Goal: Task Accomplishment & Management: Complete application form

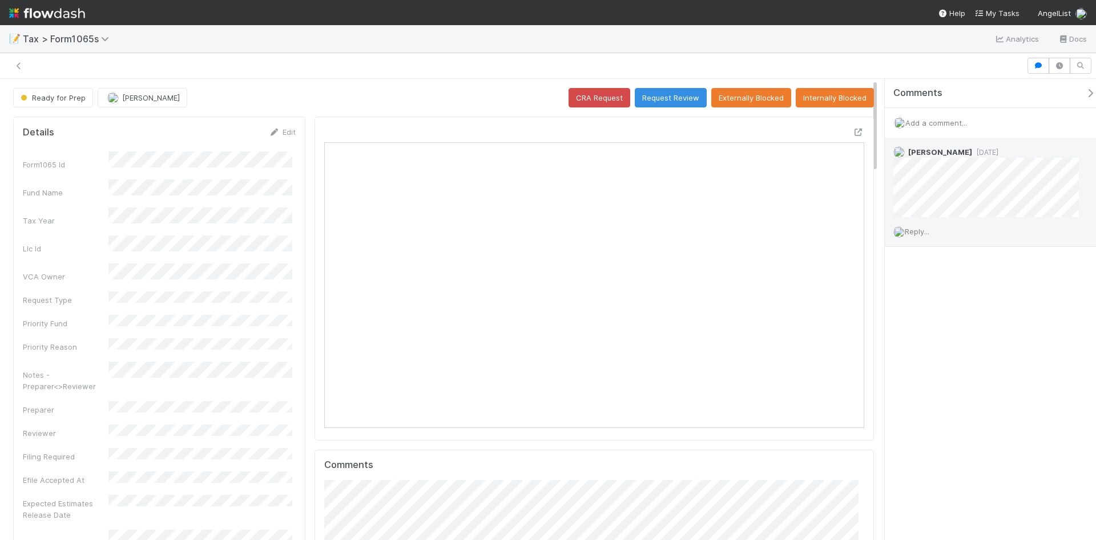
scroll to position [223, 526]
click at [914, 233] on span "Reply..." at bounding box center [917, 231] width 25 height 9
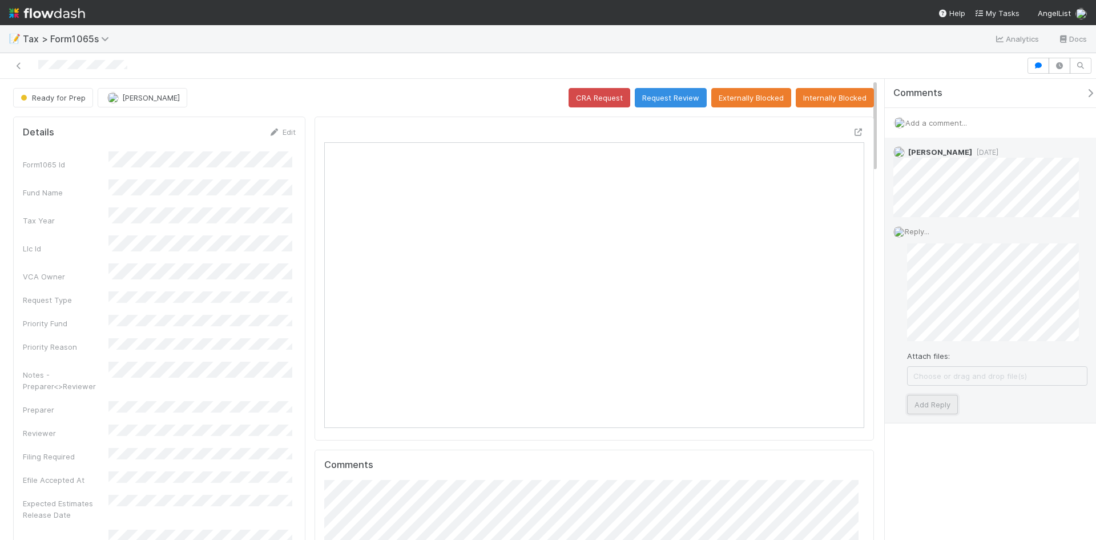
click at [939, 403] on button "Add Reply" at bounding box center [932, 404] width 51 height 19
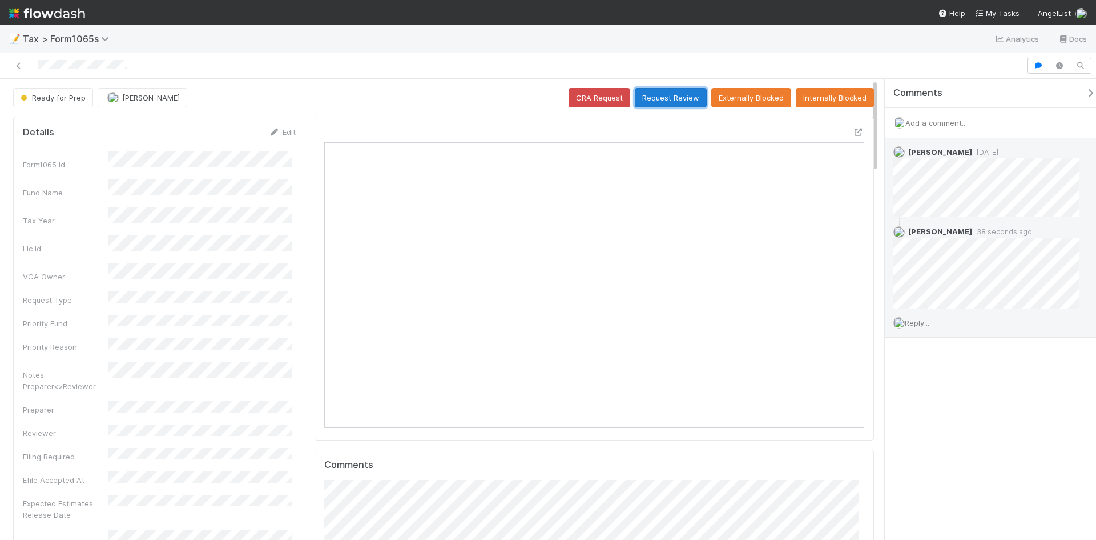
click at [658, 91] on button "Request Review" at bounding box center [671, 97] width 72 height 19
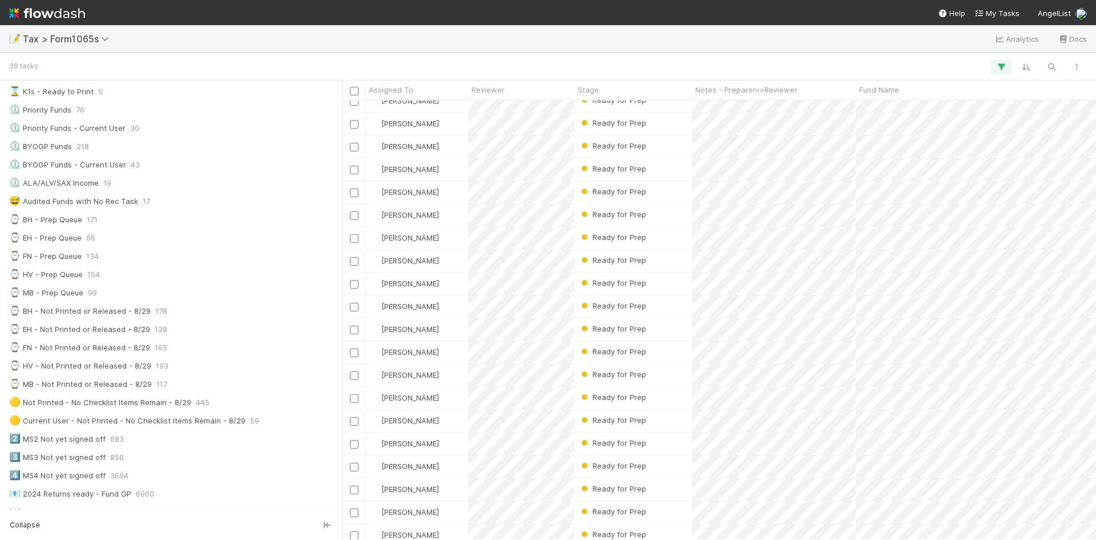
scroll to position [57, 0]
click at [663, 191] on div "Ready for Prep" at bounding box center [633, 191] width 118 height 22
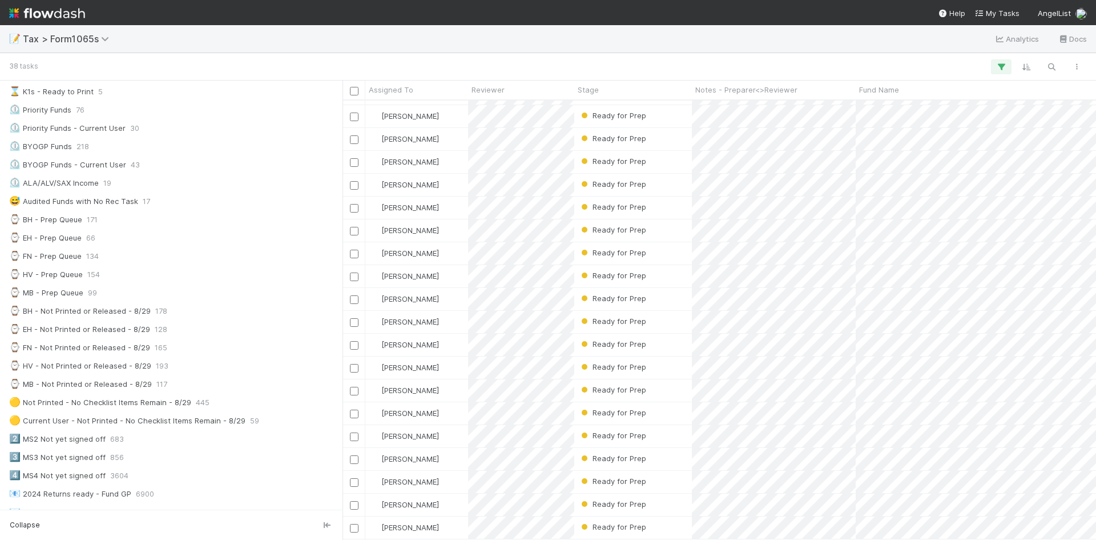
scroll to position [438, 0]
click at [660, 499] on div "Ready for Prep" at bounding box center [633, 504] width 118 height 22
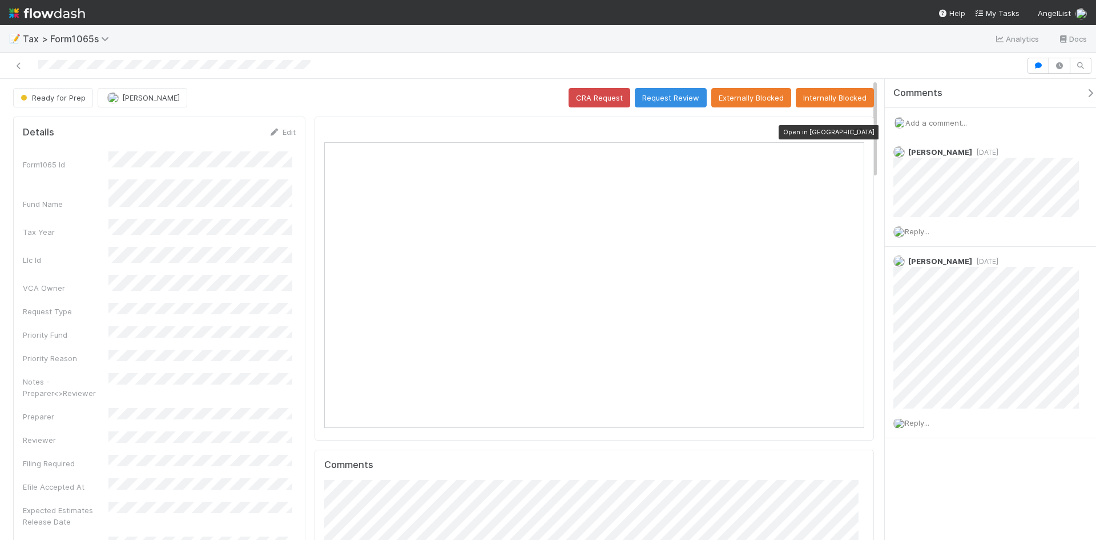
scroll to position [223, 262]
click at [853, 133] on icon at bounding box center [858, 131] width 11 height 7
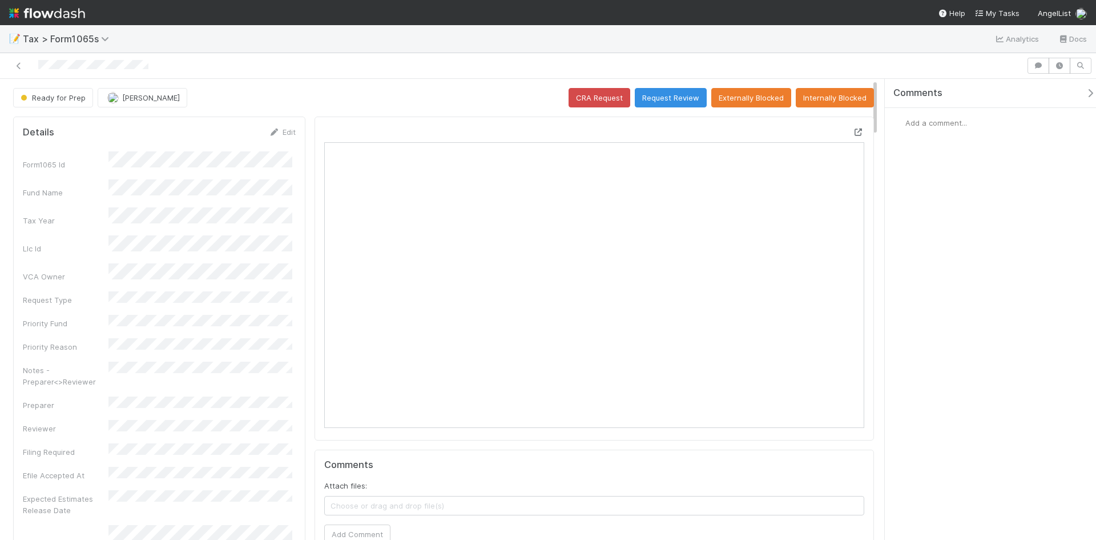
click at [853, 132] on icon at bounding box center [858, 131] width 11 height 7
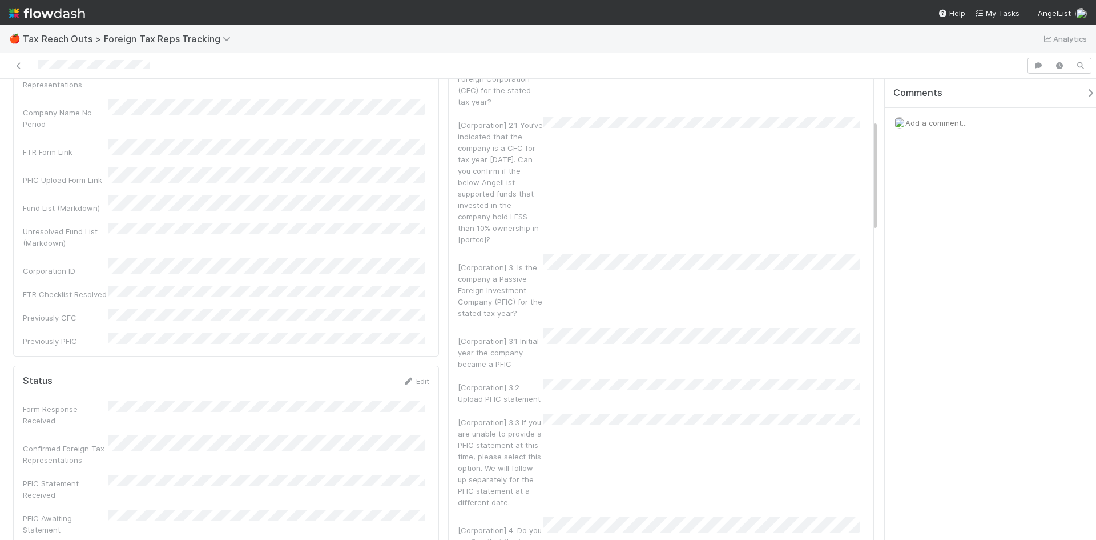
scroll to position [171, 0]
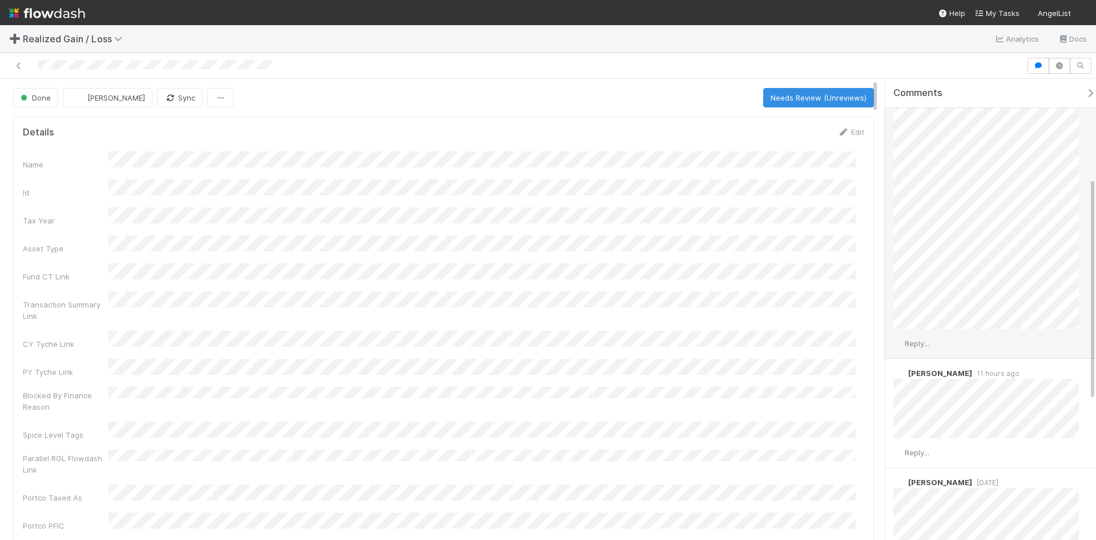
scroll to position [204, 0]
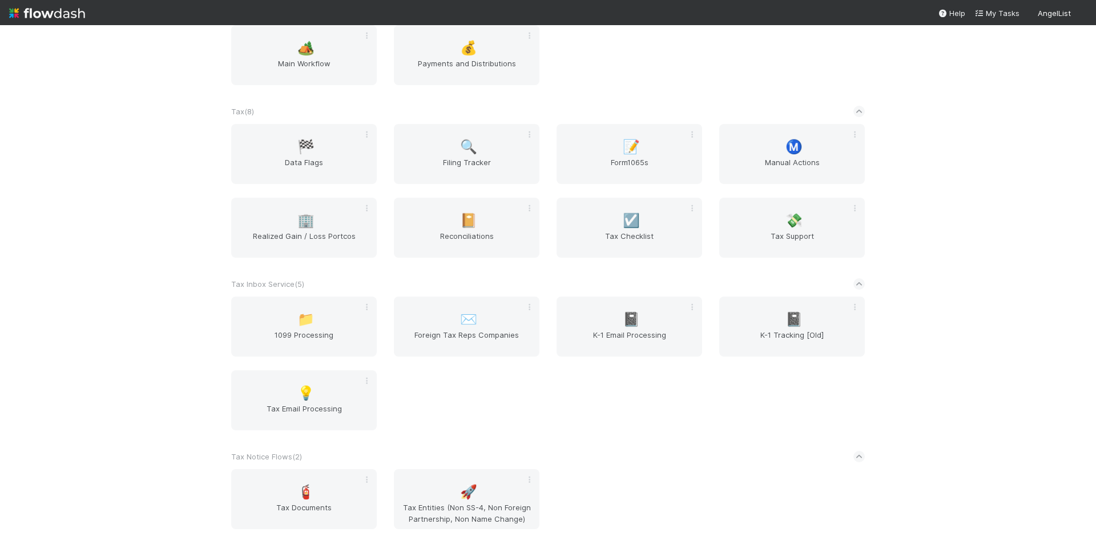
scroll to position [1028, 0]
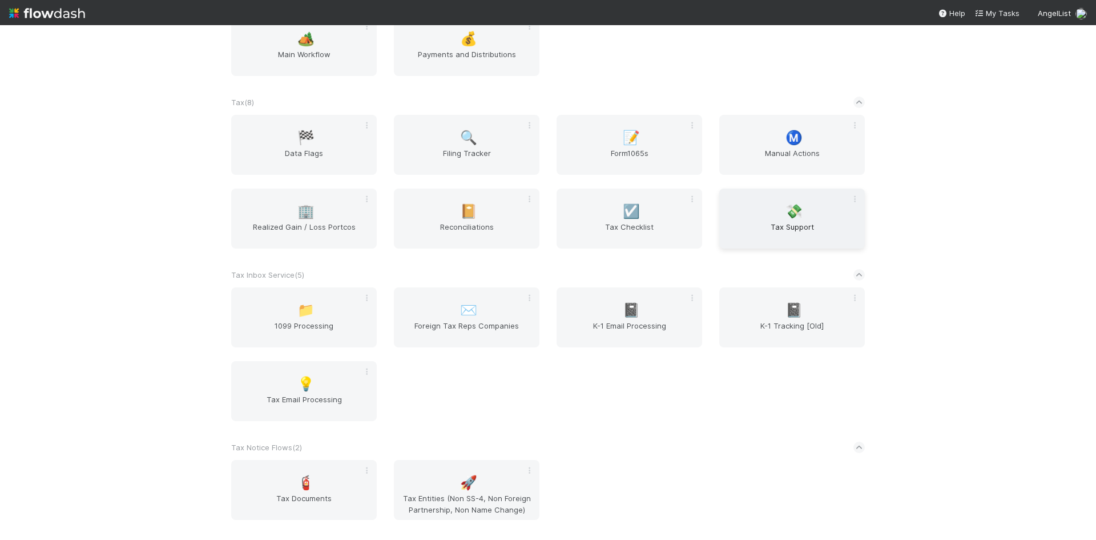
click at [786, 216] on span "💸" at bounding box center [794, 211] width 17 height 15
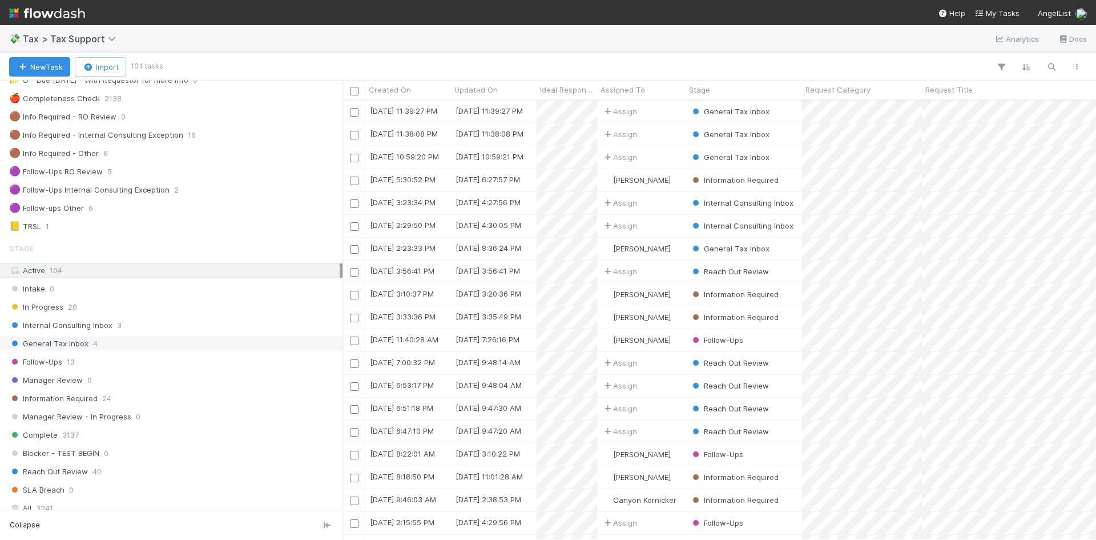
scroll to position [114, 0]
click at [68, 338] on span "General Tax Inbox" at bounding box center [48, 339] width 79 height 14
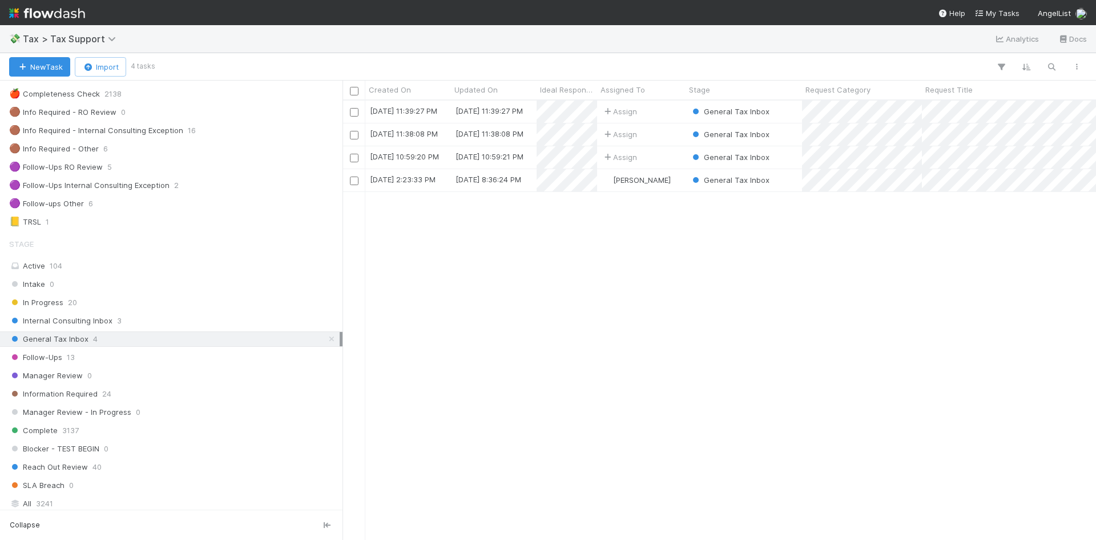
scroll to position [431, 745]
click at [665, 111] on div "Assign" at bounding box center [641, 112] width 89 height 22
click at [653, 136] on div "Assign" at bounding box center [641, 134] width 89 height 22
click at [659, 156] on div "Assign" at bounding box center [641, 157] width 89 height 22
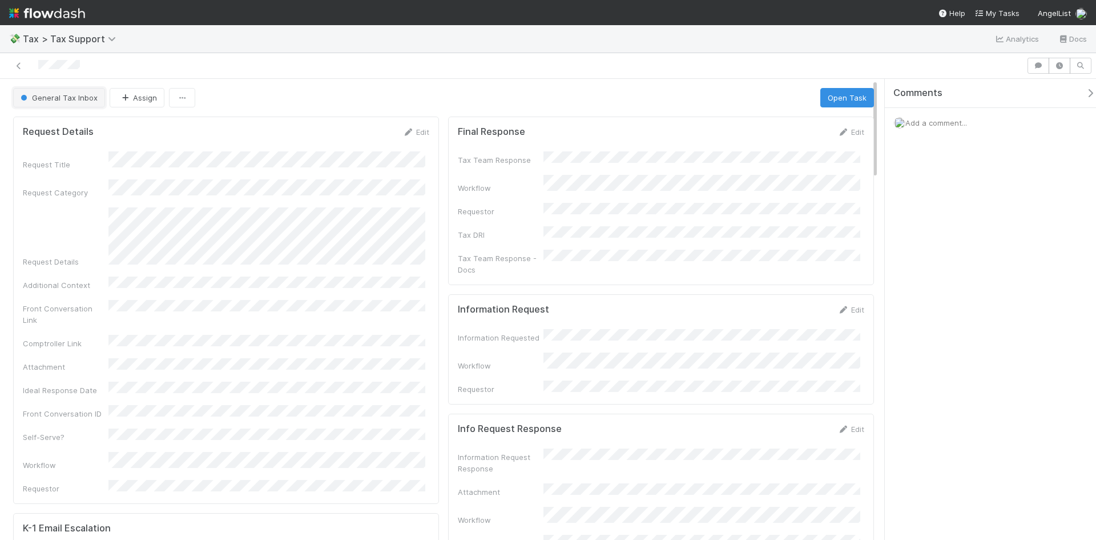
click at [62, 97] on span "General Tax Inbox" at bounding box center [57, 97] width 79 height 9
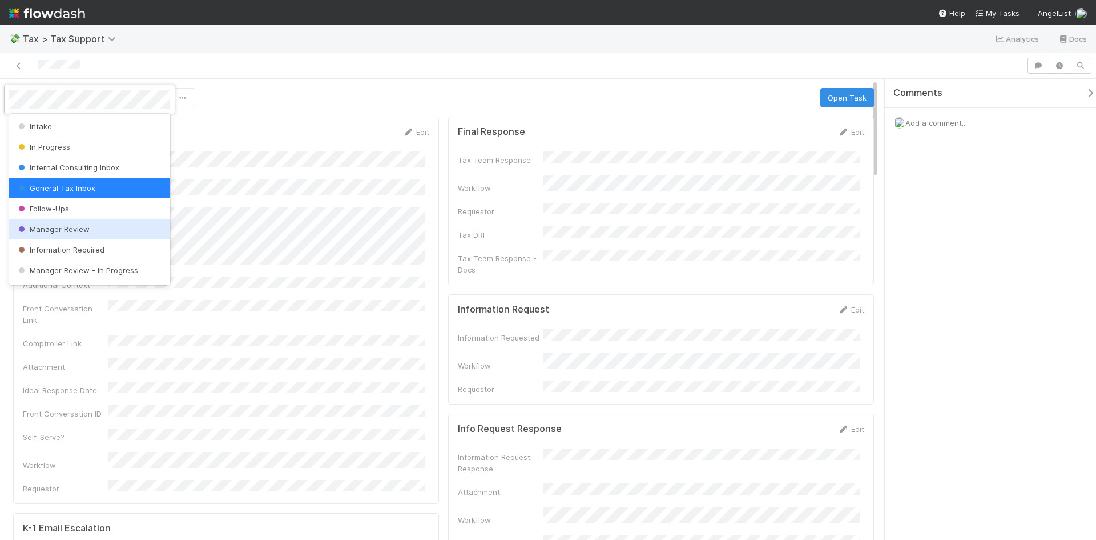
scroll to position [80, 0]
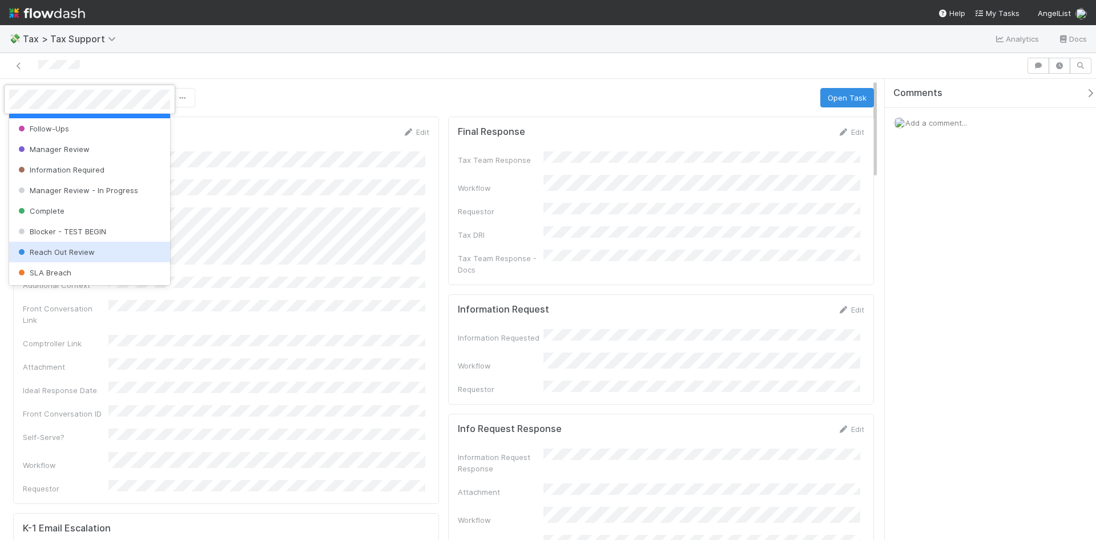
click at [76, 246] on div "Reach Out Review" at bounding box center [89, 252] width 161 height 21
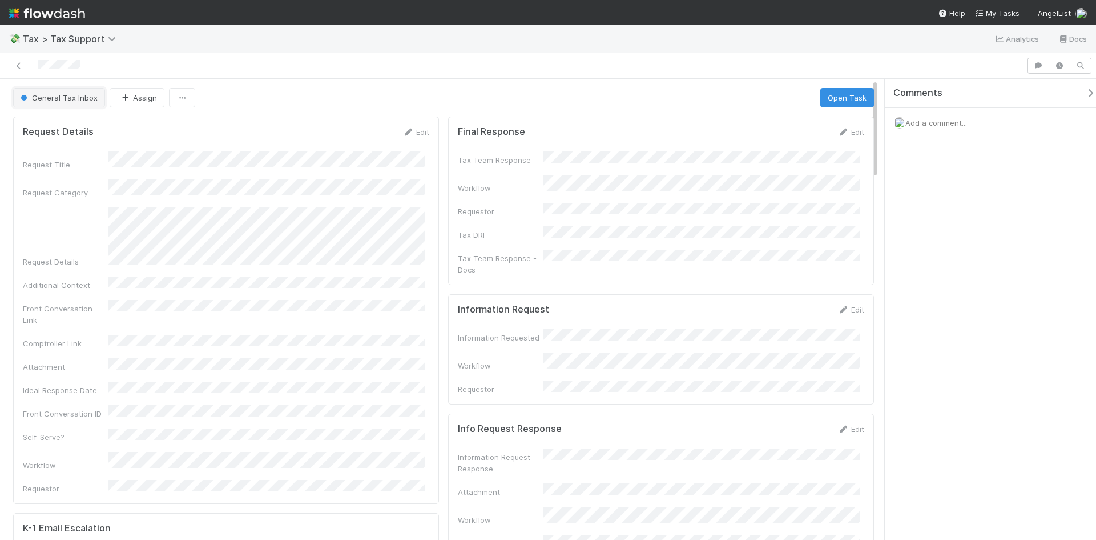
click at [86, 99] on span "General Tax Inbox" at bounding box center [57, 97] width 79 height 9
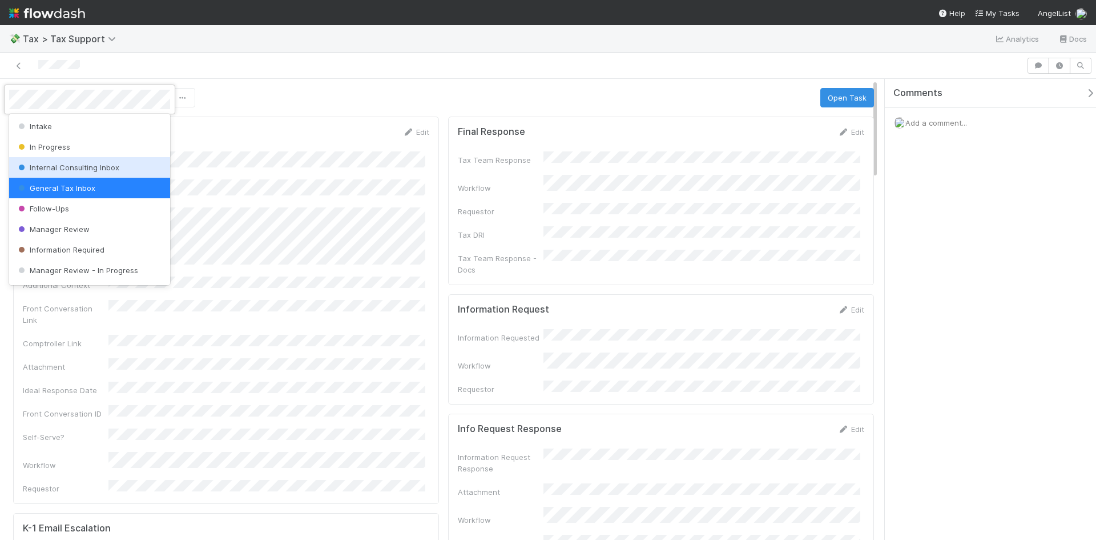
scroll to position [80, 0]
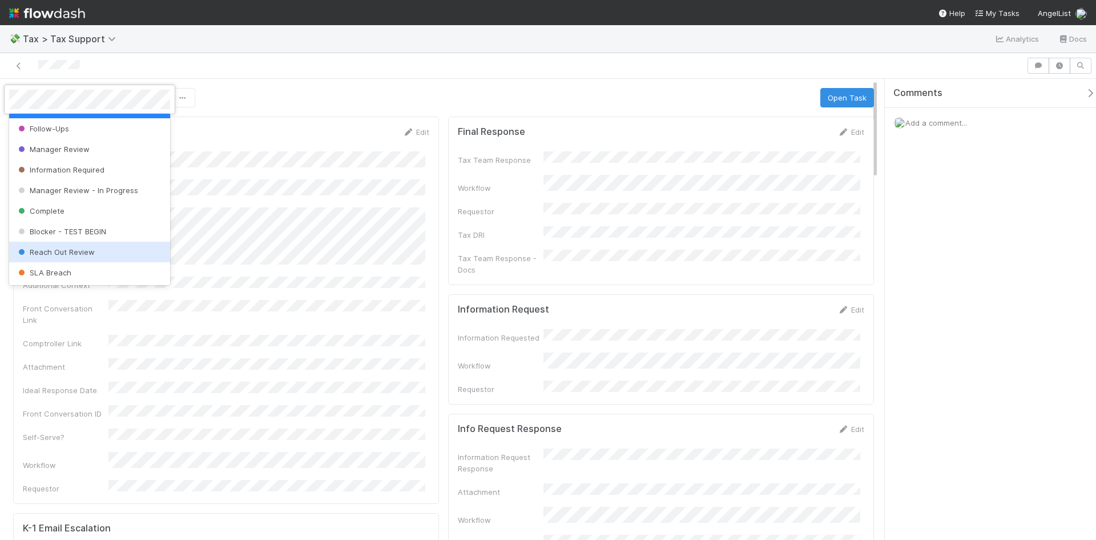
click at [59, 251] on span "Reach Out Review" at bounding box center [55, 251] width 79 height 9
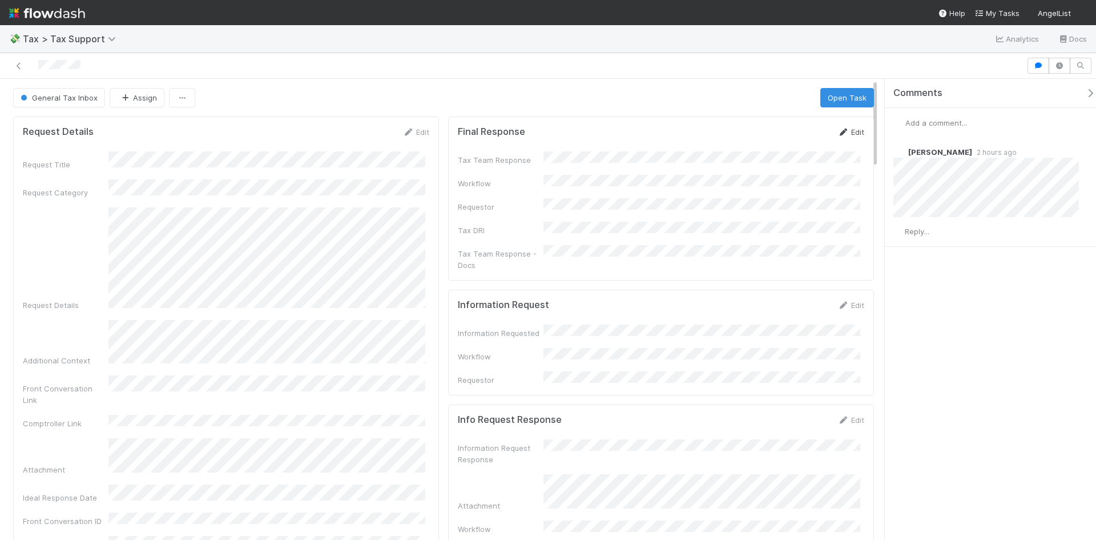
click at [838, 127] on link "Edit" at bounding box center [851, 131] width 27 height 9
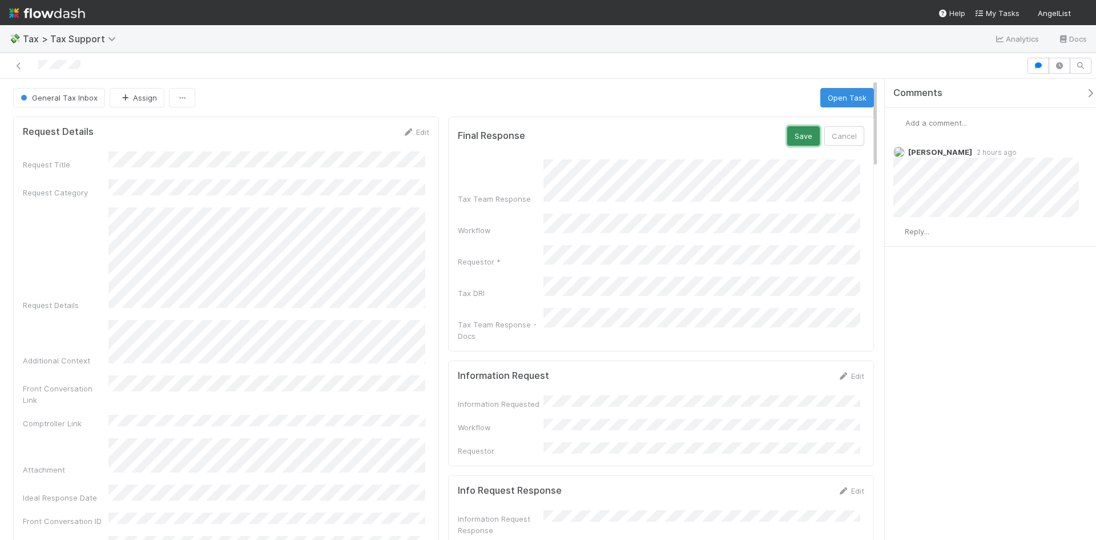
click at [795, 136] on button "Save" at bounding box center [804, 135] width 33 height 19
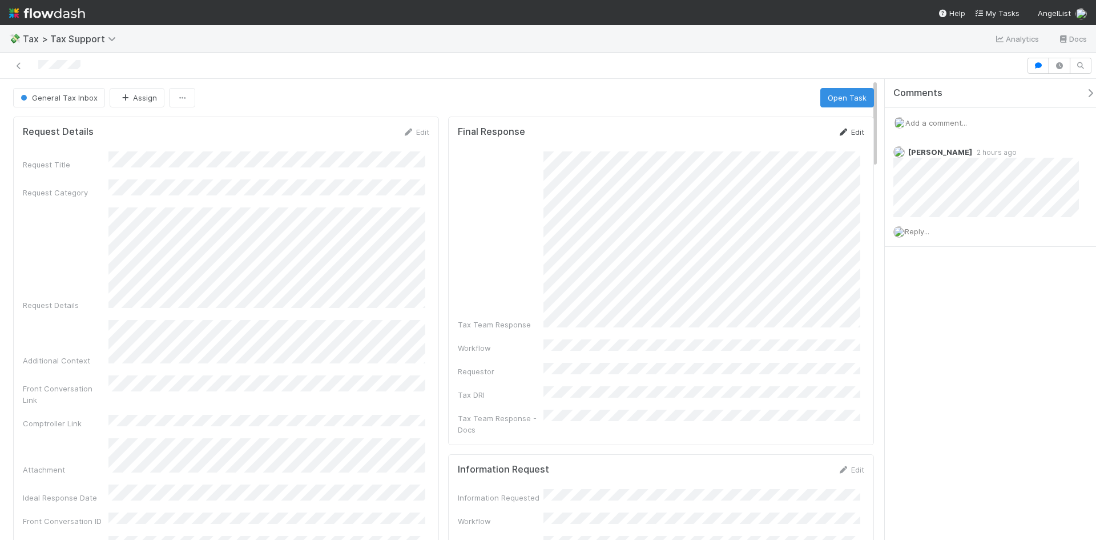
click at [838, 131] on icon at bounding box center [843, 131] width 11 height 7
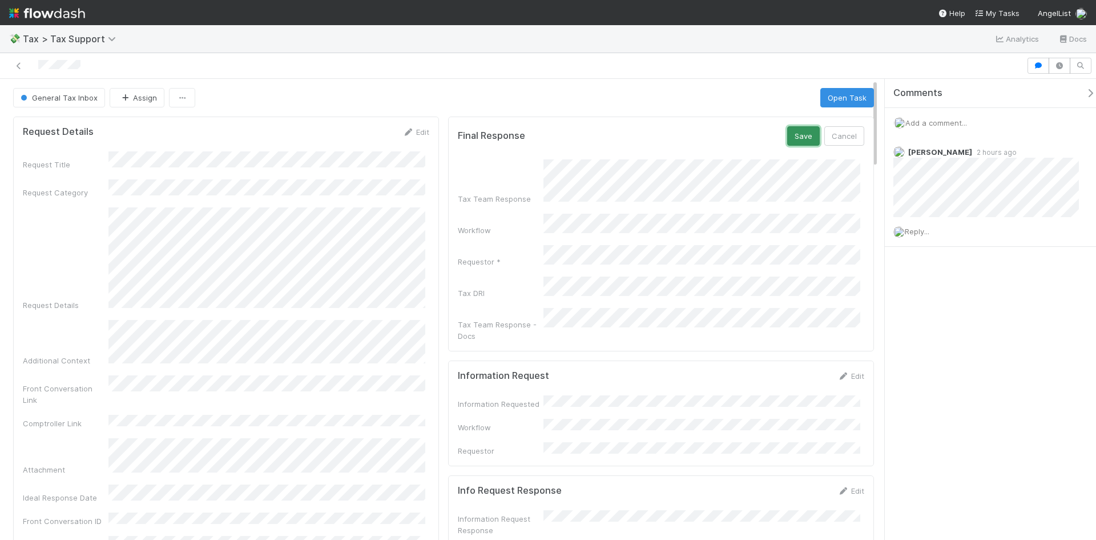
click at [792, 133] on button "Save" at bounding box center [804, 135] width 33 height 19
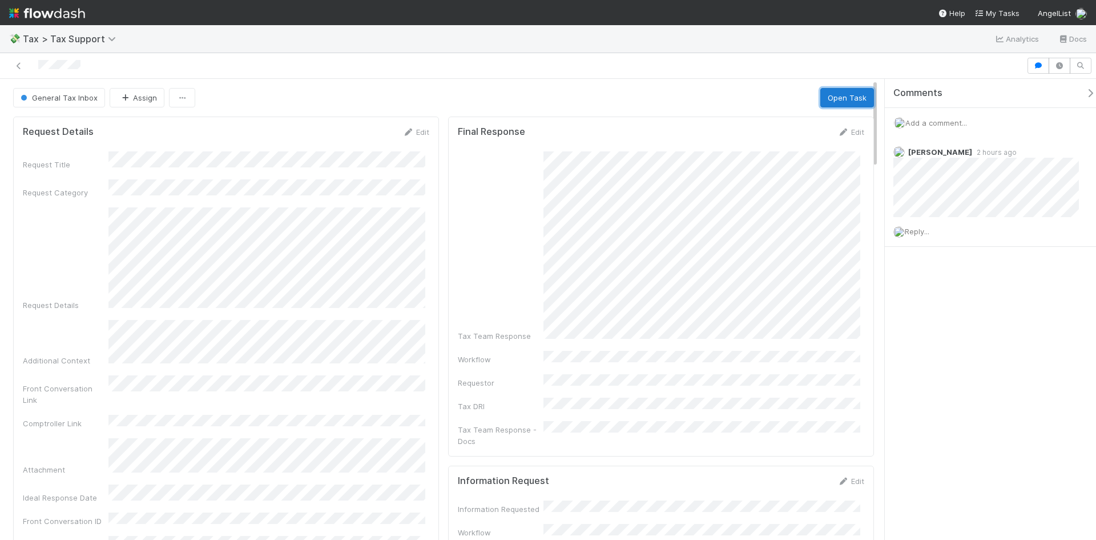
click at [845, 90] on button "Open Task" at bounding box center [848, 97] width 54 height 19
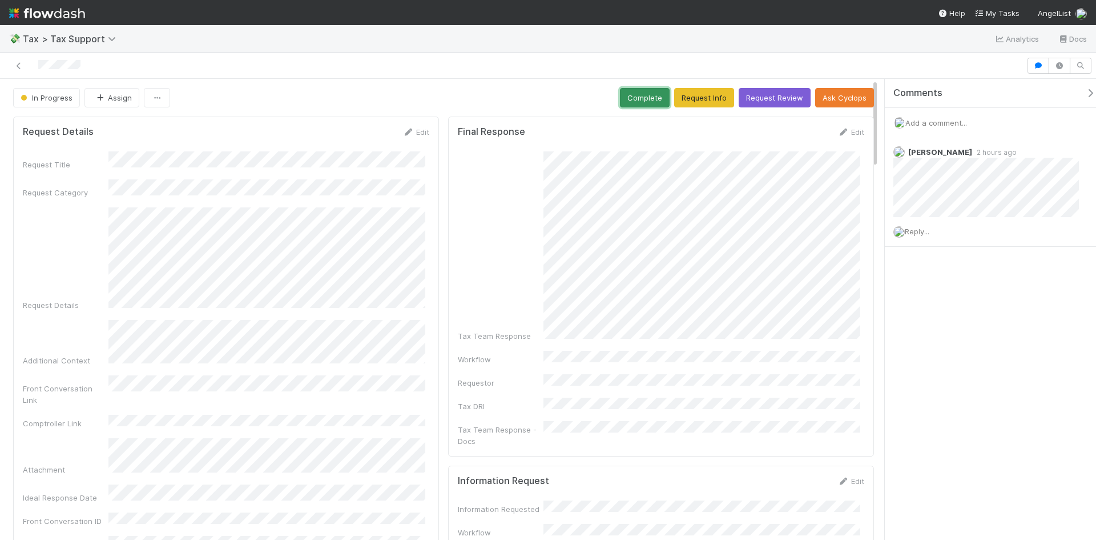
click at [660, 98] on button "Complete" at bounding box center [645, 97] width 50 height 19
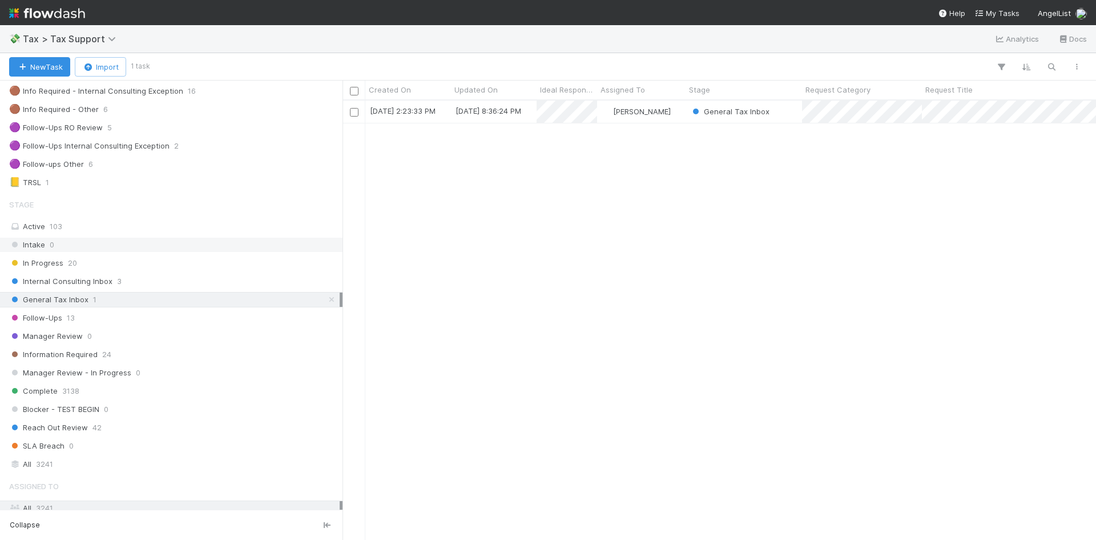
scroll to position [171, 0]
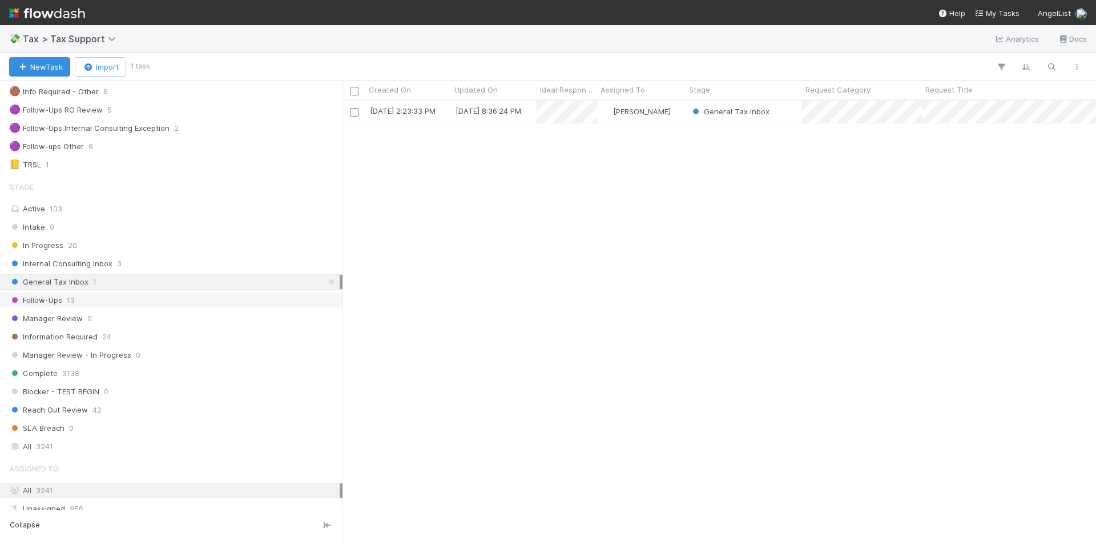
click at [58, 301] on span "Follow-Ups" at bounding box center [35, 300] width 53 height 14
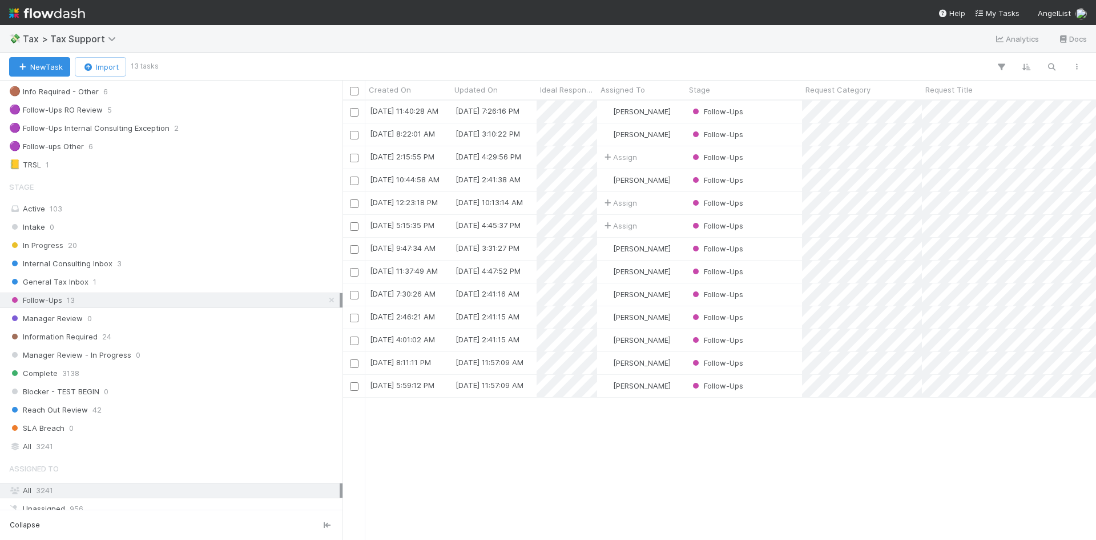
scroll to position [9, 9]
click at [77, 285] on span "General Tax Inbox" at bounding box center [48, 282] width 79 height 14
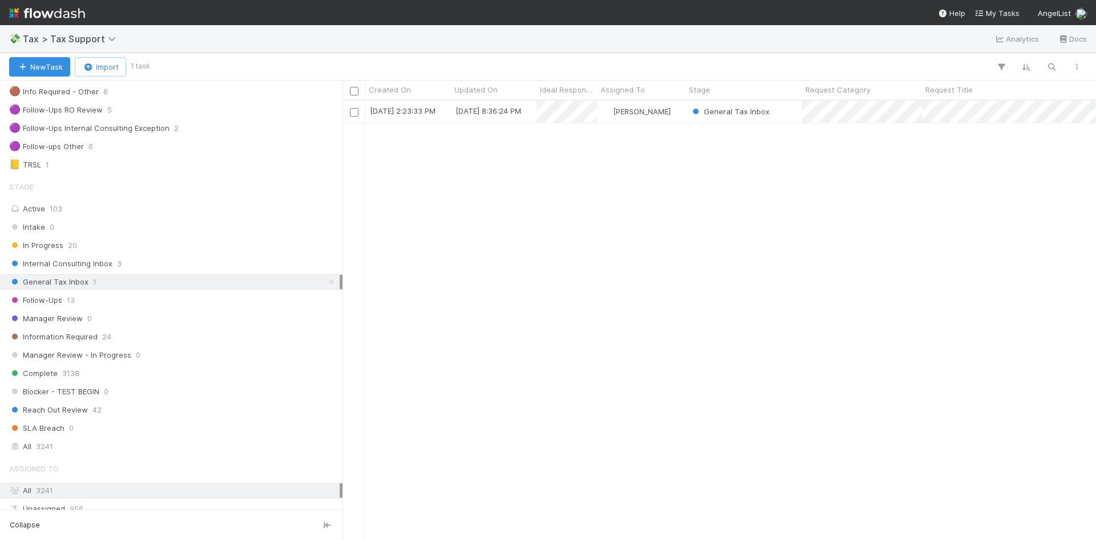
scroll to position [431, 745]
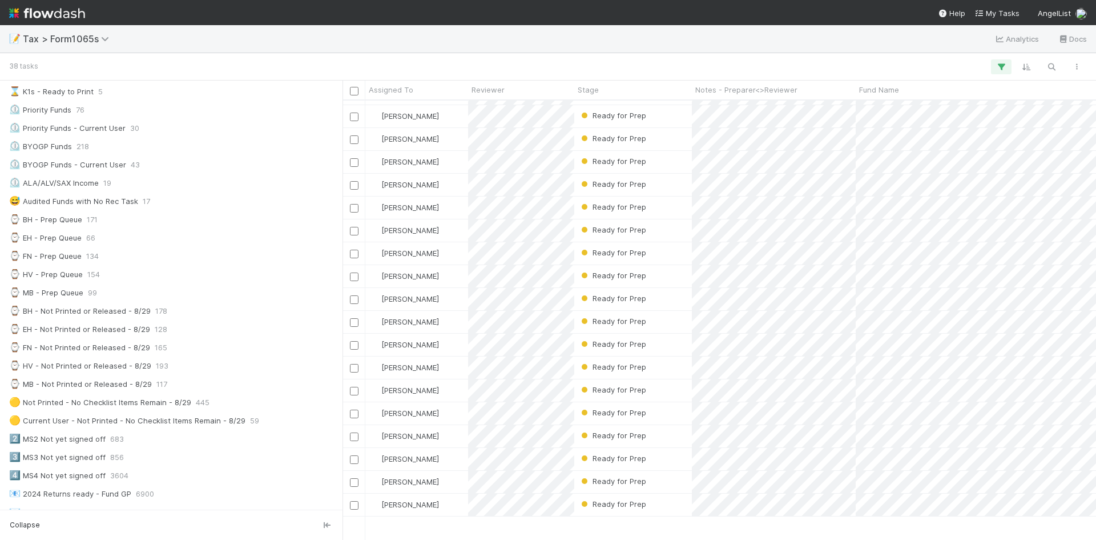
scroll to position [324, 0]
click at [662, 380] on div "Ready for Prep" at bounding box center [633, 382] width 118 height 22
click at [655, 299] on div "Ready for Prep" at bounding box center [633, 302] width 118 height 22
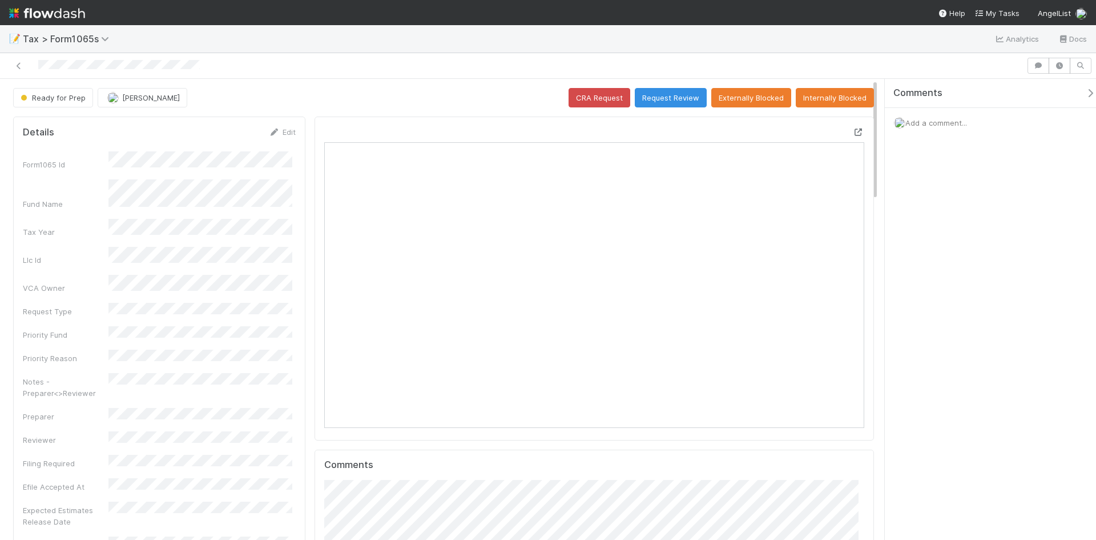
scroll to position [223, 262]
click at [853, 131] on icon at bounding box center [858, 131] width 11 height 7
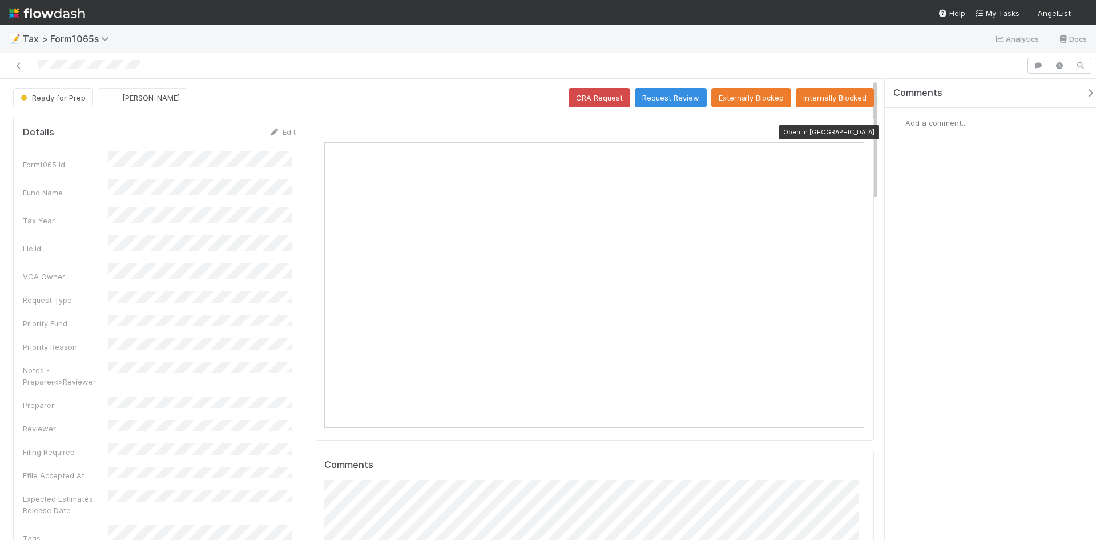
click at [853, 132] on icon at bounding box center [858, 131] width 11 height 7
click at [853, 128] on icon at bounding box center [858, 131] width 11 height 7
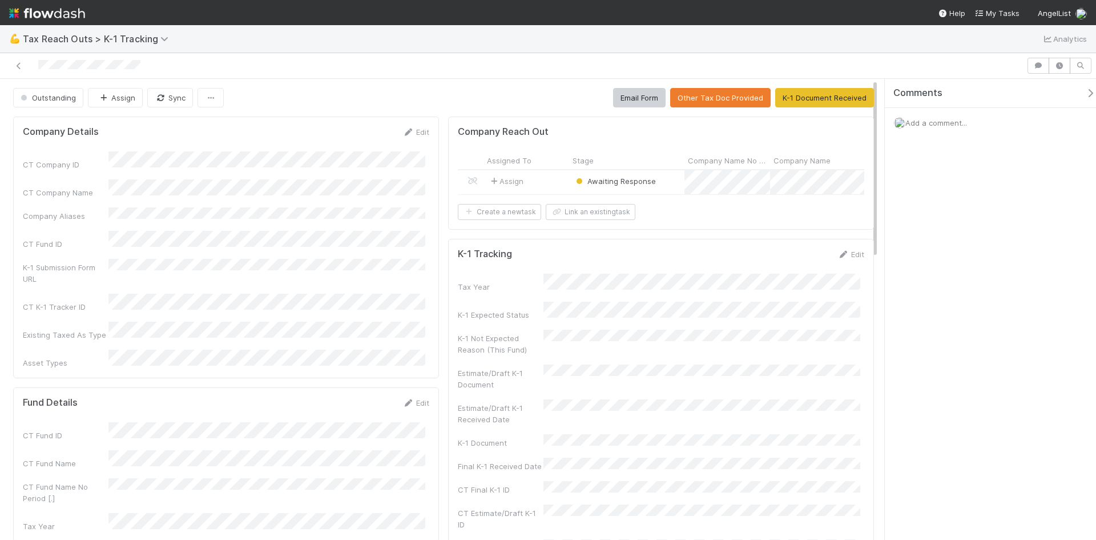
click at [553, 180] on div "Assign" at bounding box center [527, 182] width 86 height 24
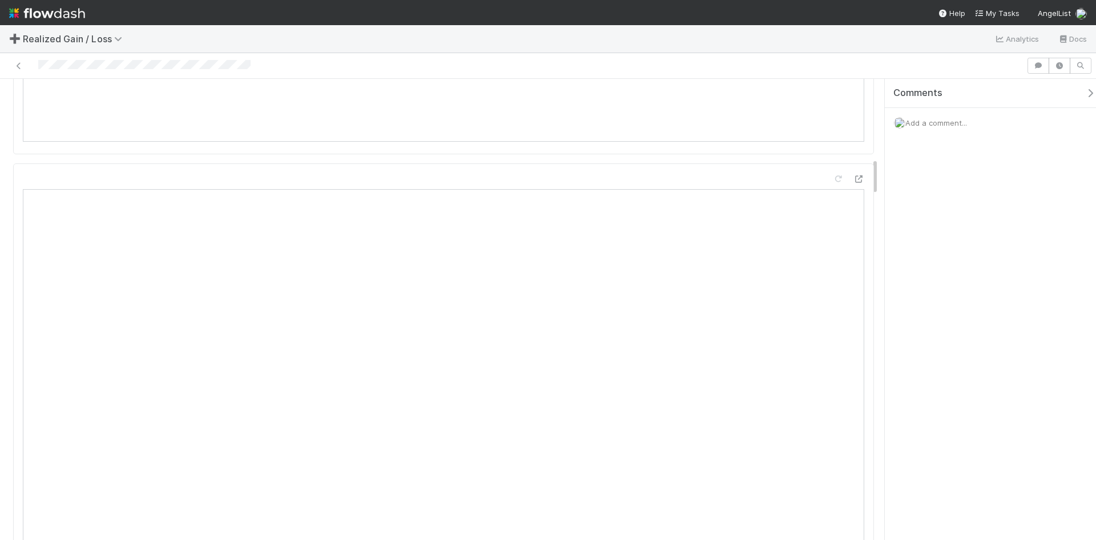
scroll to position [971, 0]
